Goal: Task Accomplishment & Management: Manage account settings

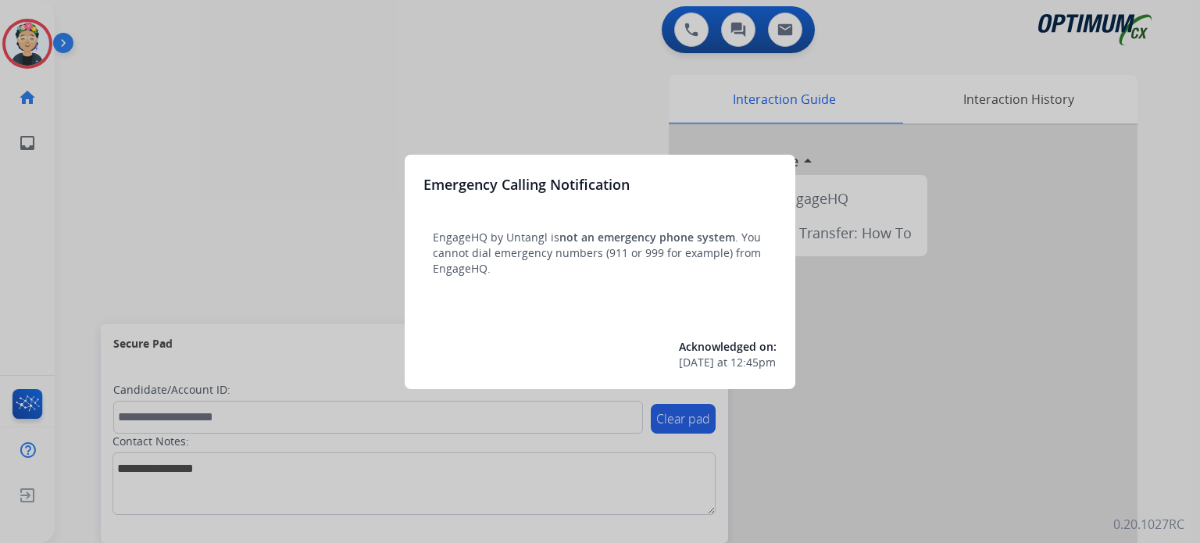
click at [263, 240] on div at bounding box center [600, 271] width 1200 height 543
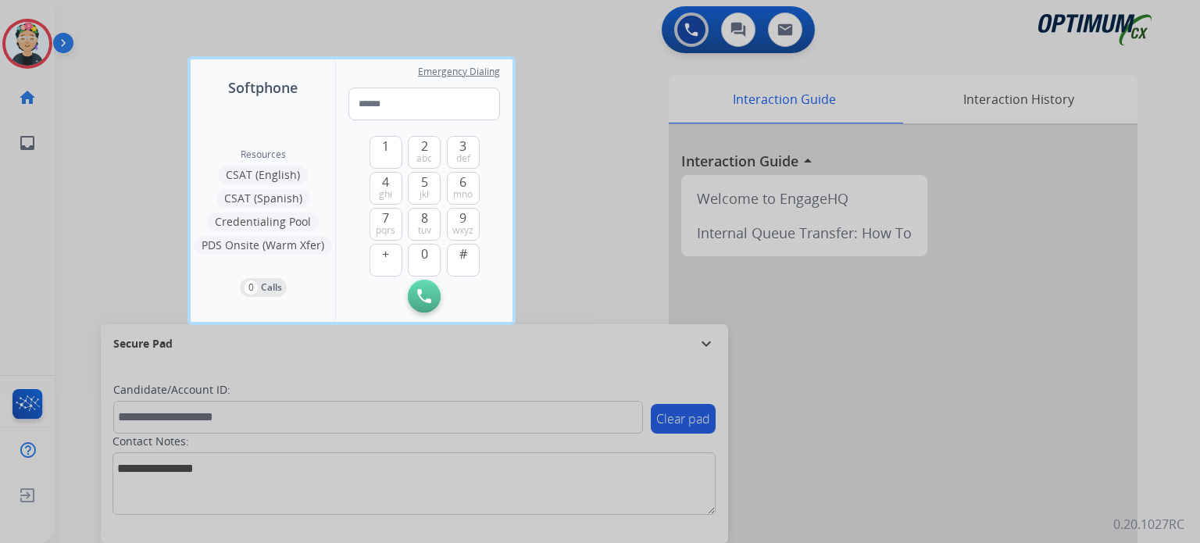
click at [116, 266] on div at bounding box center [600, 271] width 1200 height 543
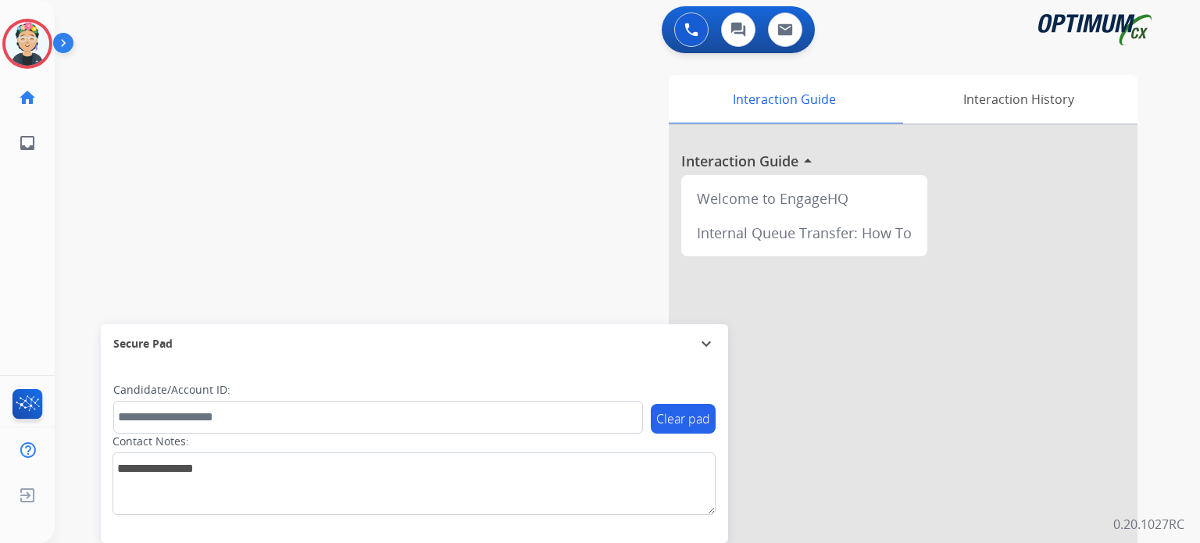
click at [715, 340] on mat-icon "expand_more" at bounding box center [706, 344] width 19 height 19
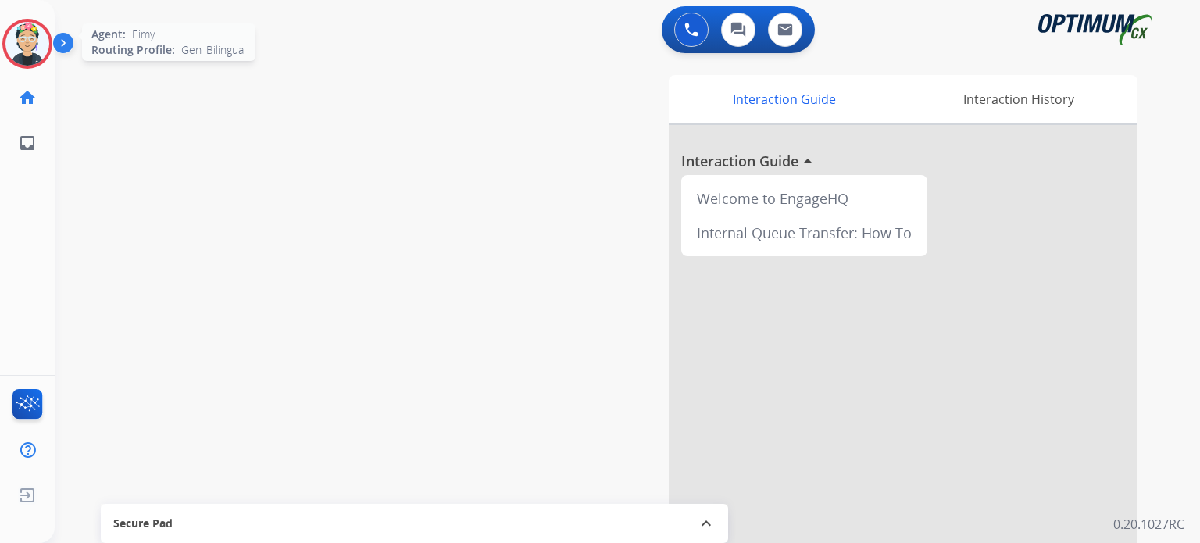
click at [28, 41] on img at bounding box center [27, 44] width 44 height 44
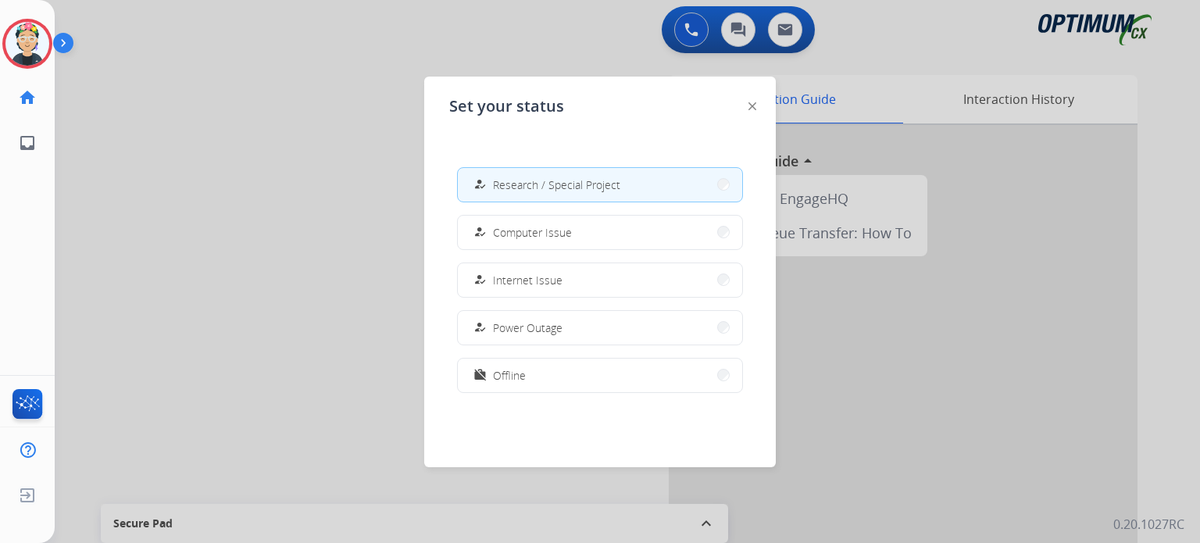
scroll to position [389, 0]
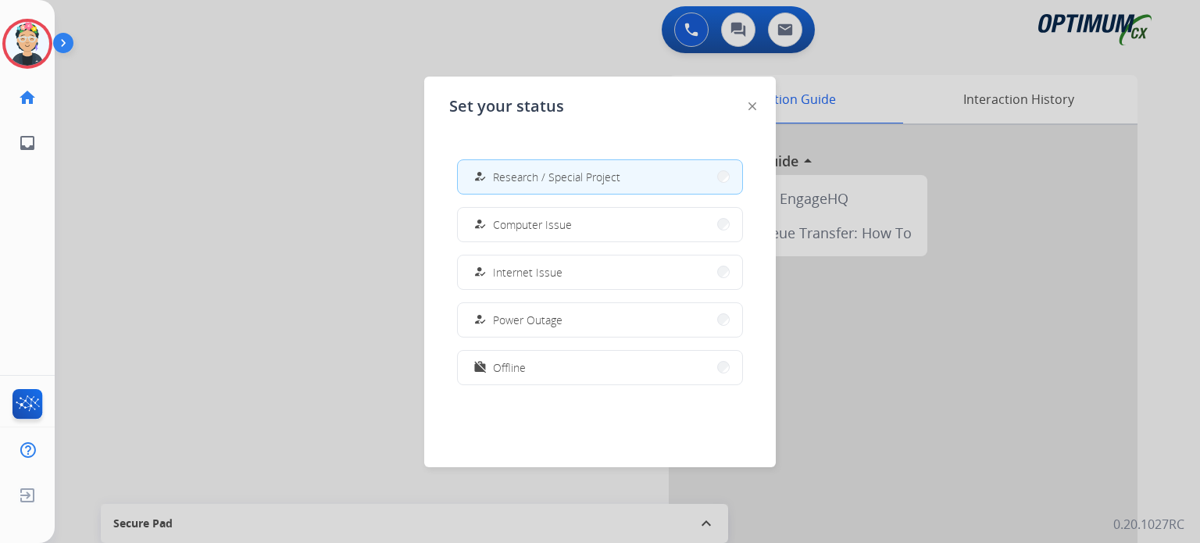
drag, startPoint x: 592, startPoint y: 371, endPoint x: 467, endPoint y: 382, distance: 125.5
click at [589, 371] on button "work_off Offline" at bounding box center [600, 368] width 284 height 34
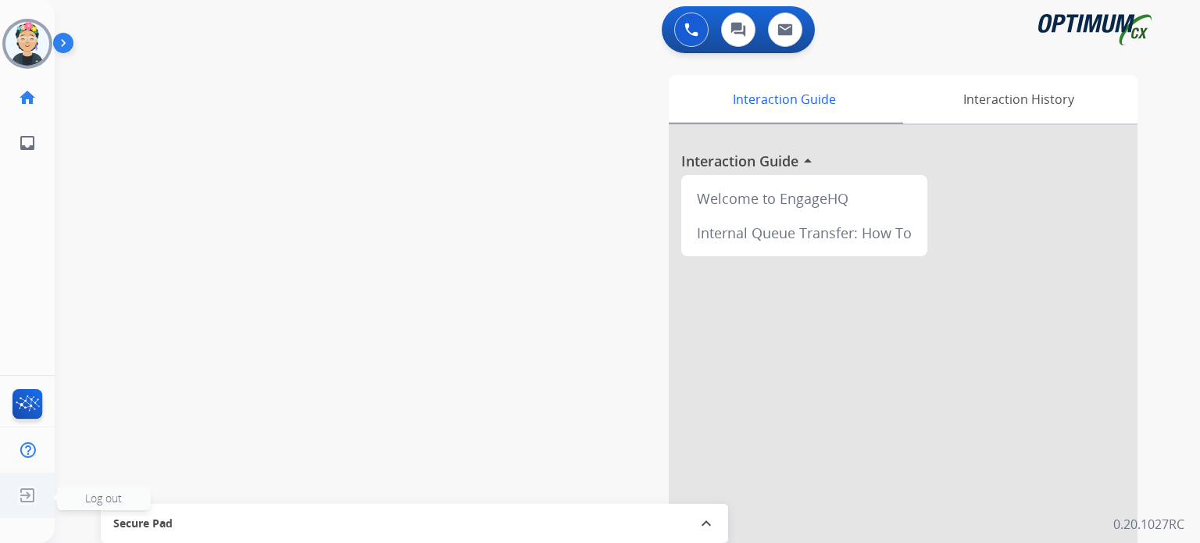
click at [24, 493] on img at bounding box center [27, 496] width 28 height 30
click at [94, 496] on div "swap_horiz Break voice bridge close_fullscreen Connect 3-Way Call merge_type Se…" at bounding box center [609, 382] width 1108 height 652
